Goal: Task Accomplishment & Management: Complete application form

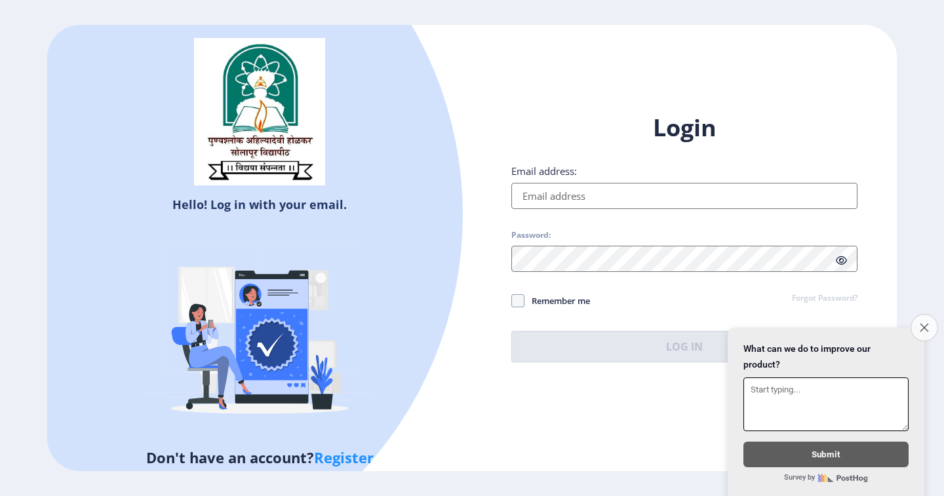
click at [923, 323] on icon "Close survey" at bounding box center [924, 327] width 9 height 9
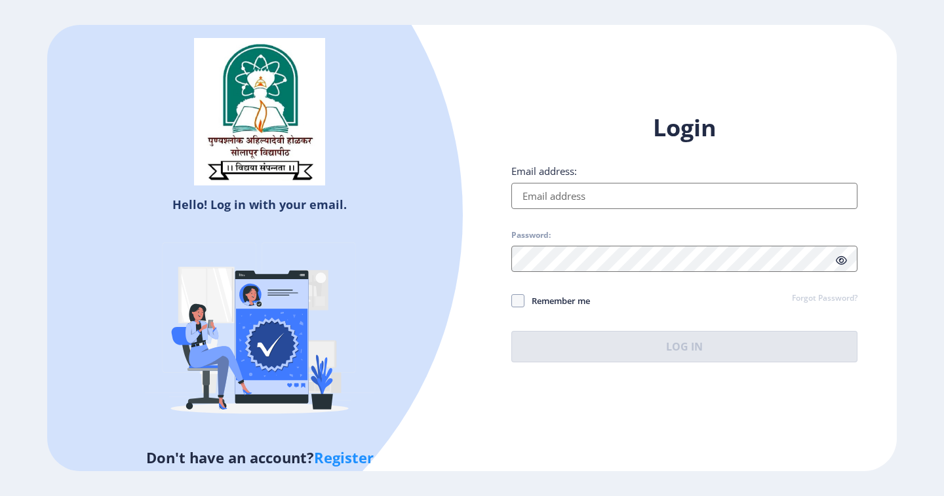
click at [345, 460] on link "Register" at bounding box center [344, 458] width 60 height 20
select select
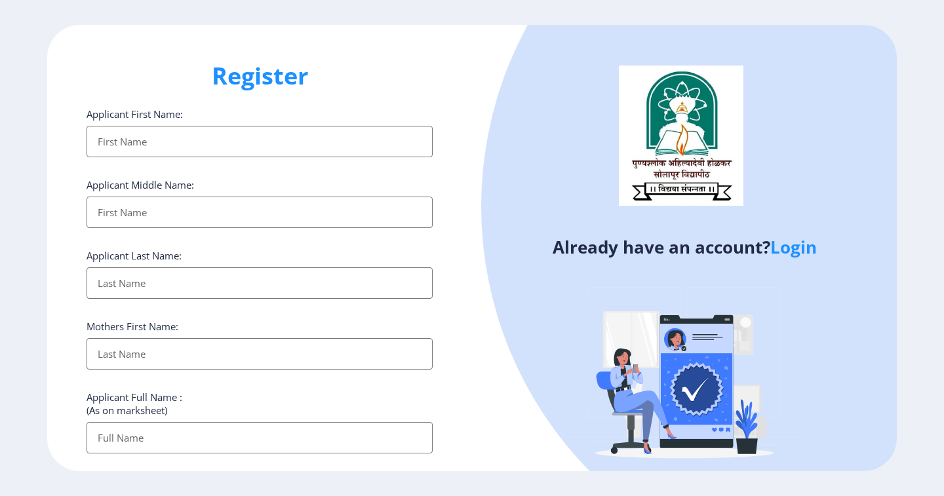
click at [161, 149] on input "Applicant First Name:" at bounding box center [260, 141] width 346 height 31
click at [227, 146] on input "Applicant First Name:" at bounding box center [260, 141] width 346 height 31
type input "Mangal"
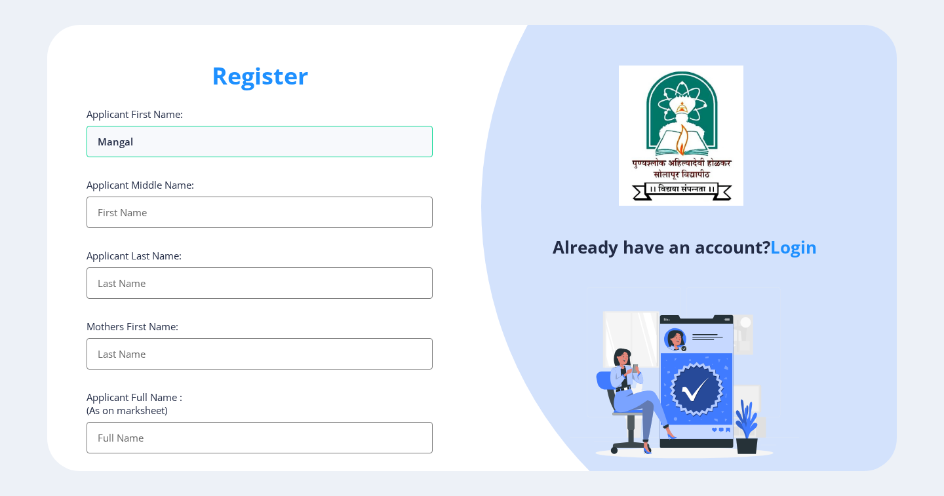
click at [165, 218] on input "Applicant First Name:" at bounding box center [260, 212] width 346 height 31
type input "[PERSON_NAME]"
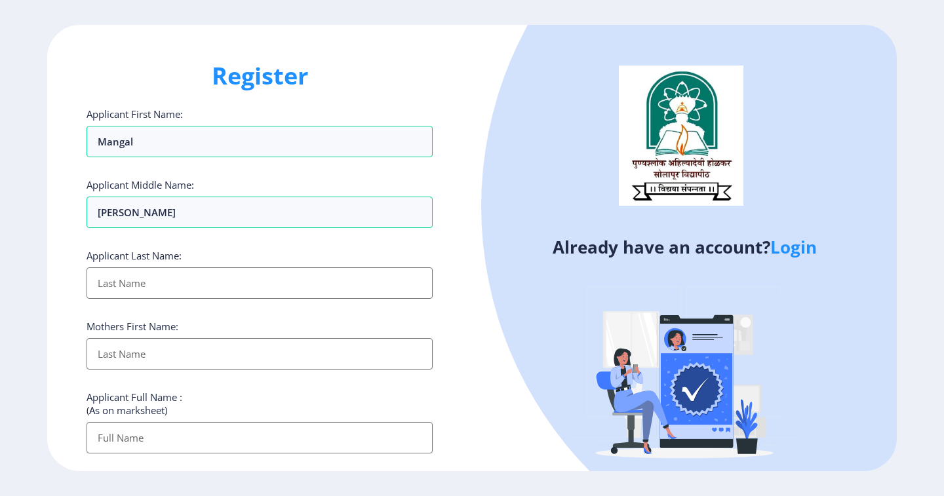
click at [185, 275] on input "Applicant First Name:" at bounding box center [260, 282] width 346 height 31
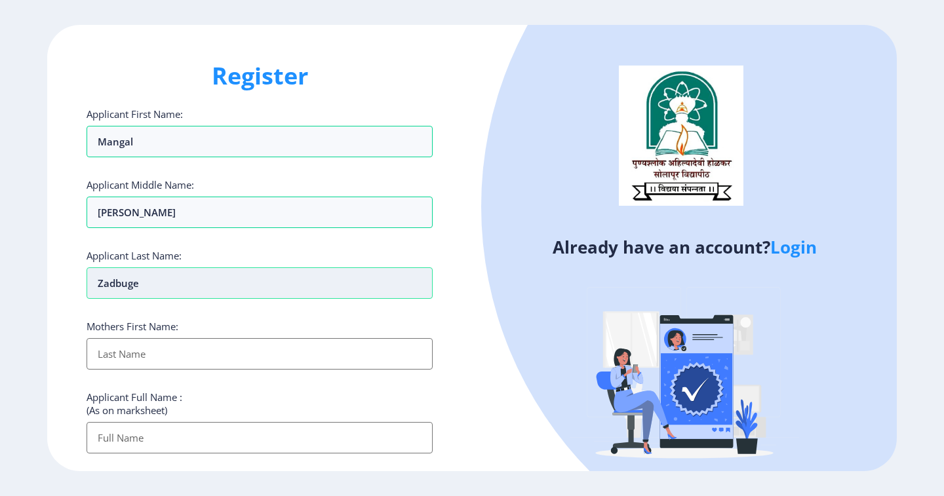
click at [153, 288] on input "Zadbuge" at bounding box center [260, 282] width 346 height 31
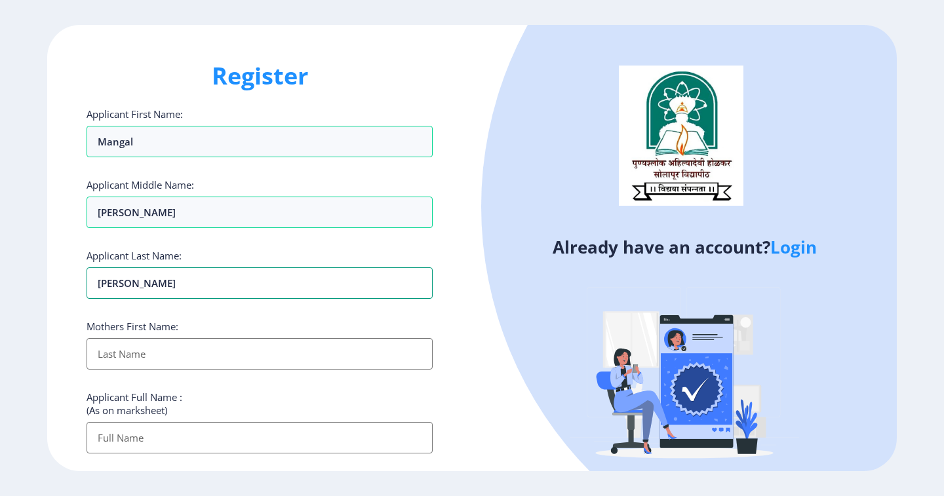
type input "[PERSON_NAME]"
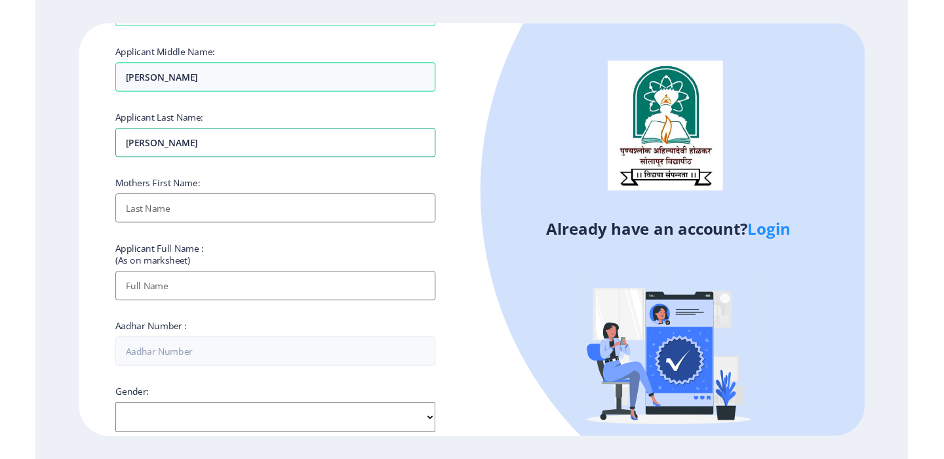
scroll to position [131, 0]
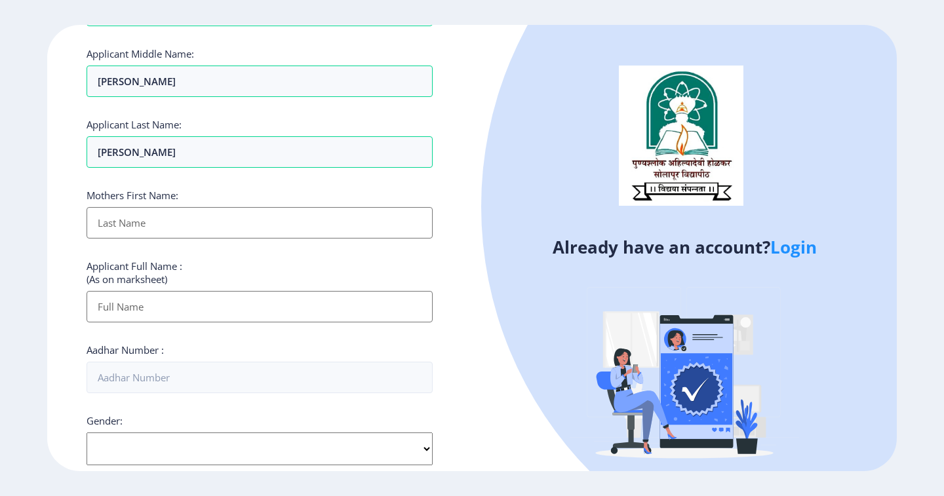
click at [191, 223] on input "Applicant First Name:" at bounding box center [260, 222] width 346 height 31
